Goal: Information Seeking & Learning: Understand process/instructions

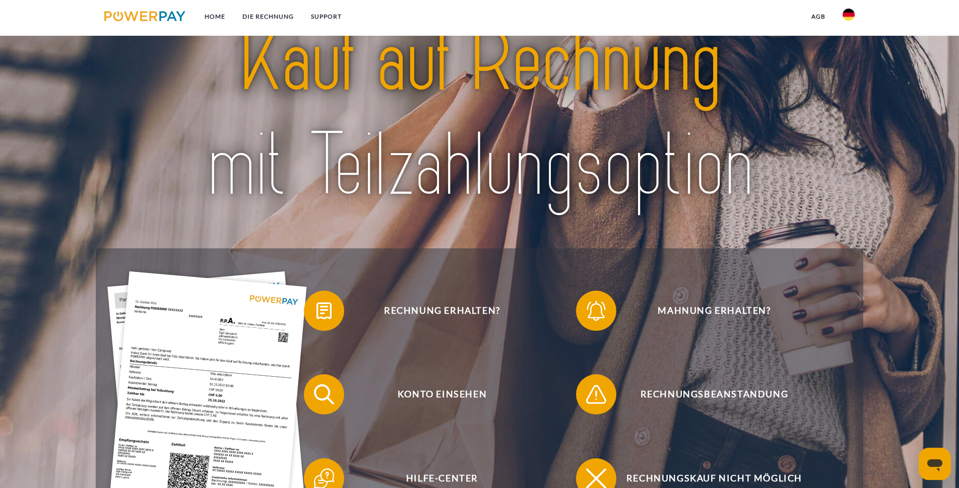
scroll to position [51, 0]
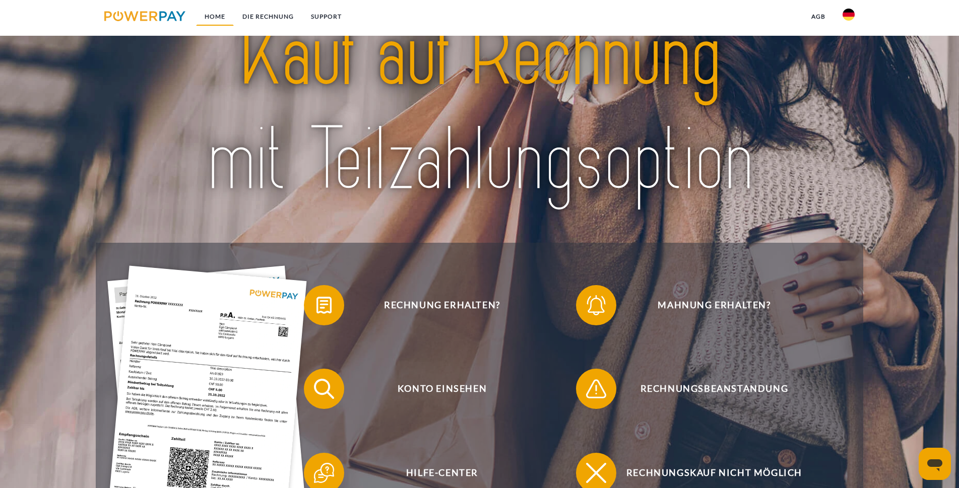
click at [213, 17] on link "Home" at bounding box center [215, 17] width 38 height 18
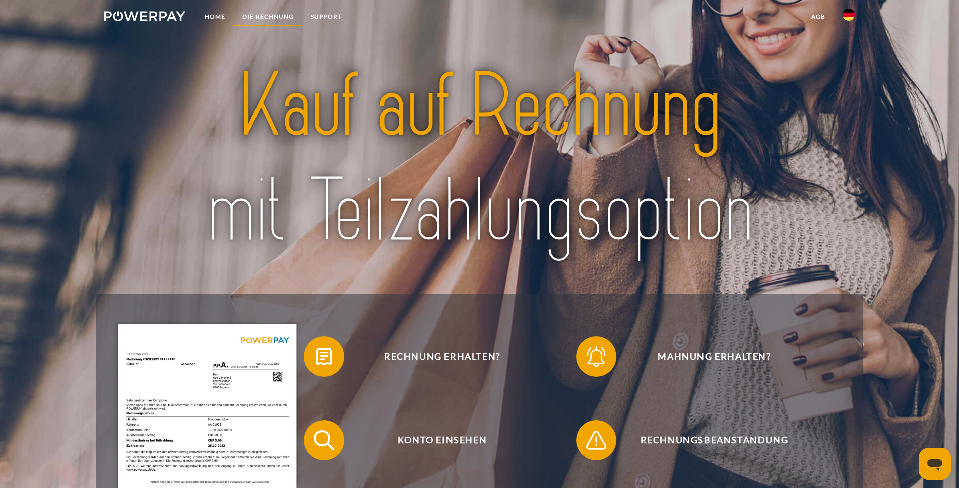
click at [274, 13] on link "DIE RECHNUNG" at bounding box center [268, 17] width 69 height 18
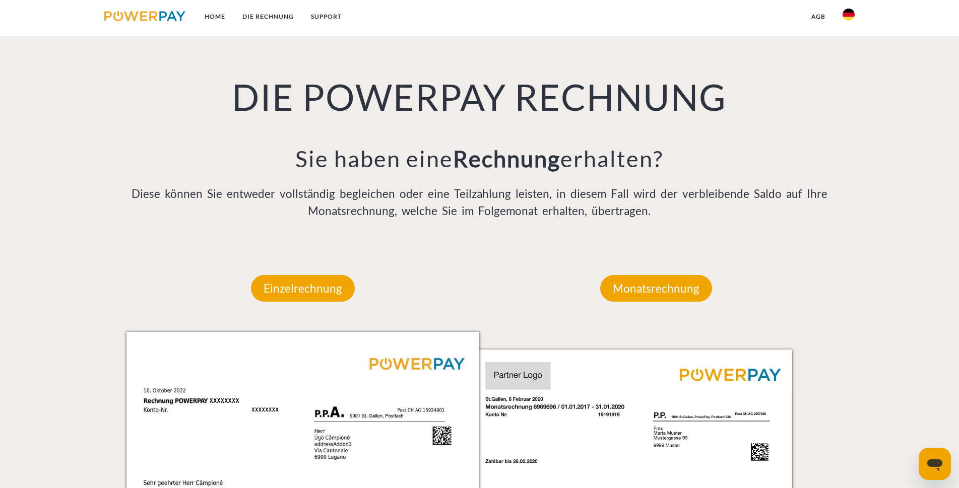
scroll to position [664, 0]
click at [143, 21] on img at bounding box center [144, 16] width 81 height 10
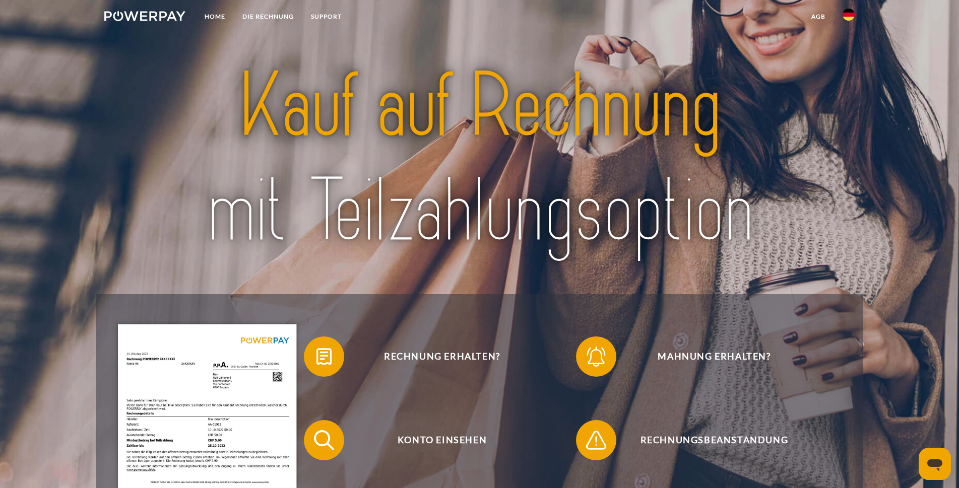
click at [848, 13] on img at bounding box center [849, 15] width 12 height 12
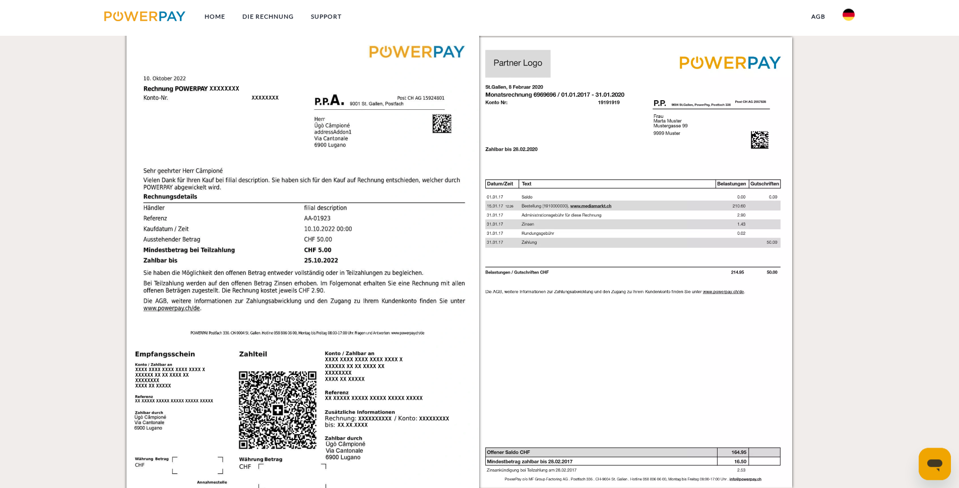
scroll to position [977, 0]
click at [211, 190] on img at bounding box center [302, 268] width 353 height 499
click at [154, 209] on img at bounding box center [302, 268] width 353 height 499
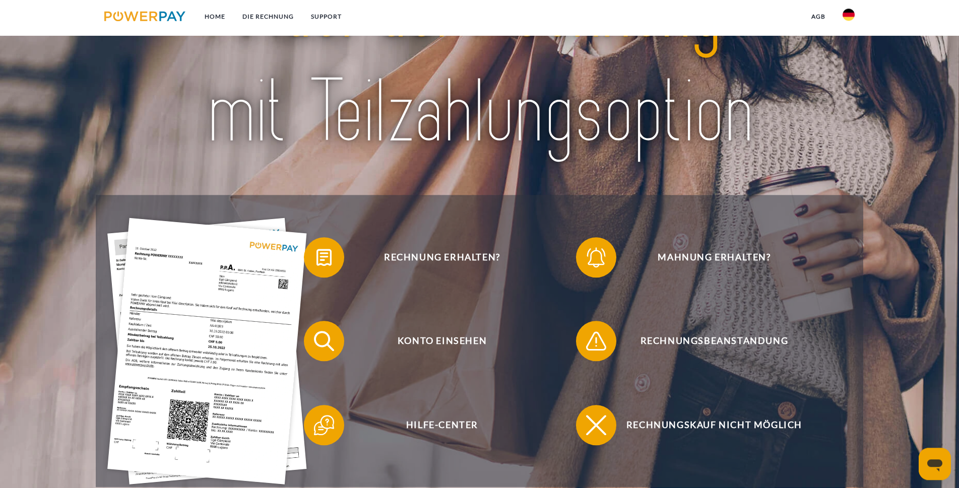
scroll to position [103, 0]
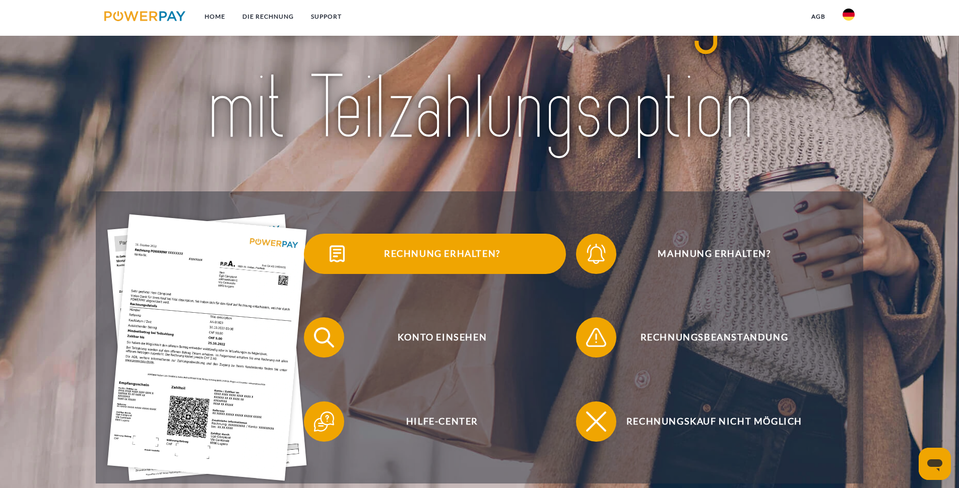
click at [399, 253] on span "Rechnung erhalten?" at bounding box center [441, 254] width 247 height 40
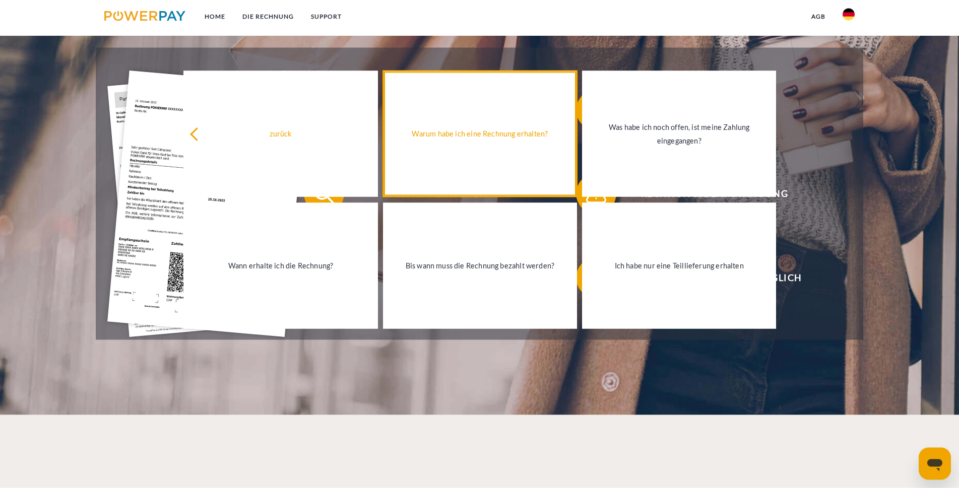
scroll to position [257, 0]
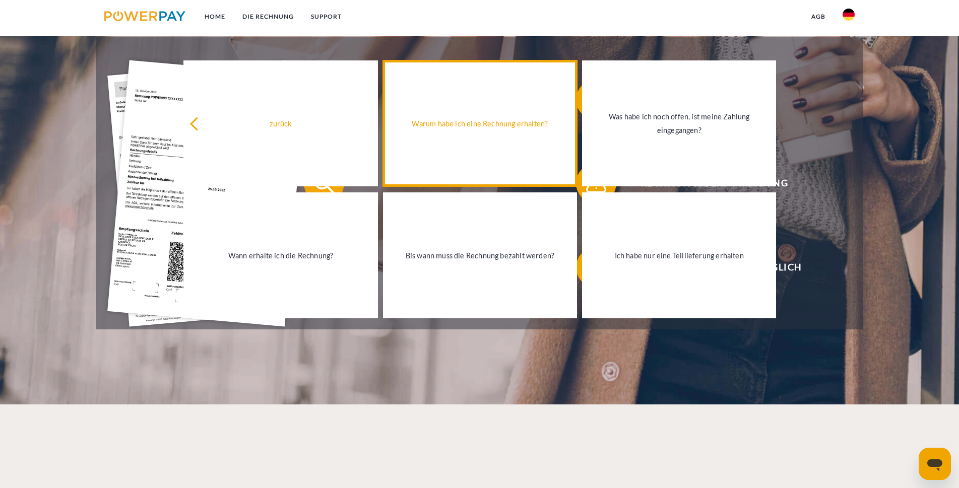
click at [478, 120] on div "Warum habe ich eine Rechnung erhalten?" at bounding box center [480, 124] width 182 height 14
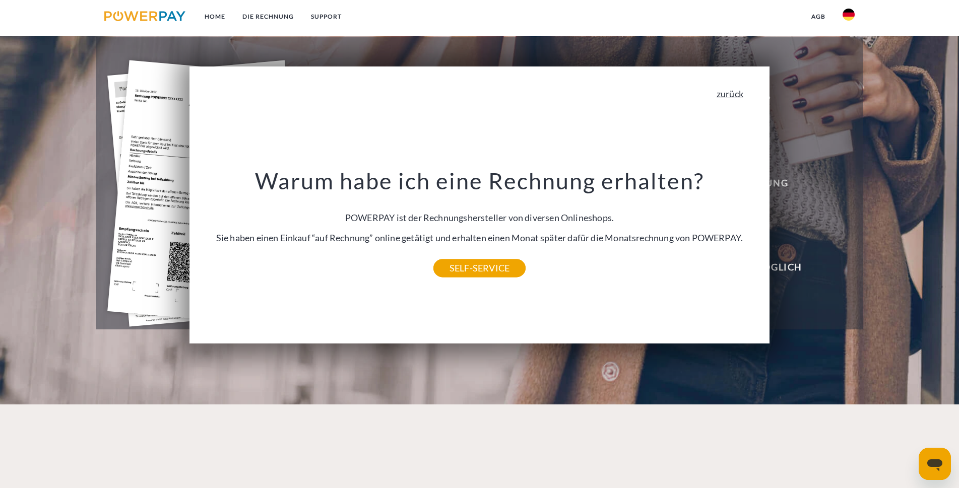
click at [734, 93] on link "zurück" at bounding box center [730, 93] width 27 height 9
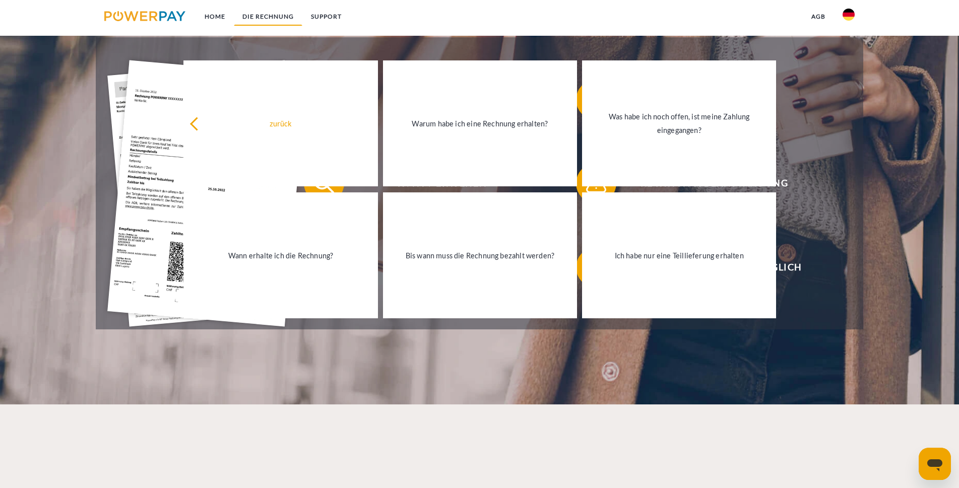
click at [271, 11] on link "DIE RECHNUNG" at bounding box center [268, 17] width 69 height 18
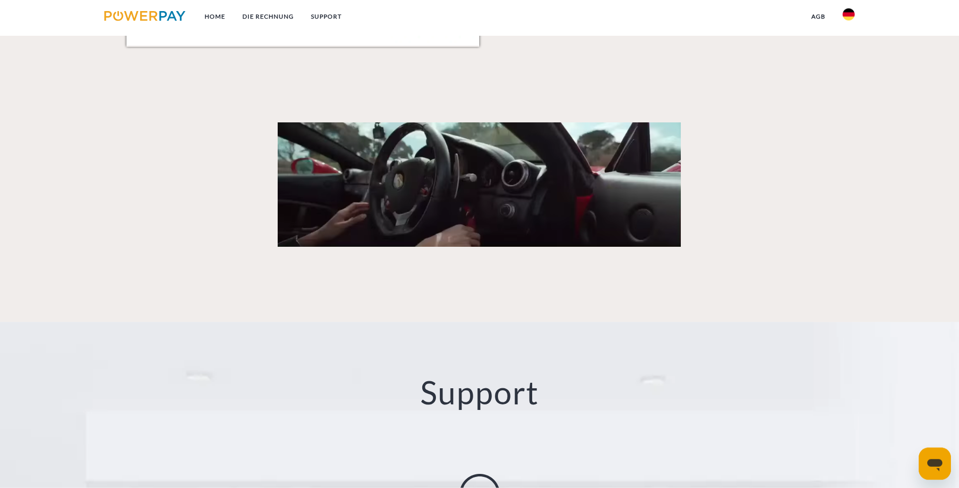
scroll to position [1486, 0]
